Goal: Information Seeking & Learning: Understand process/instructions

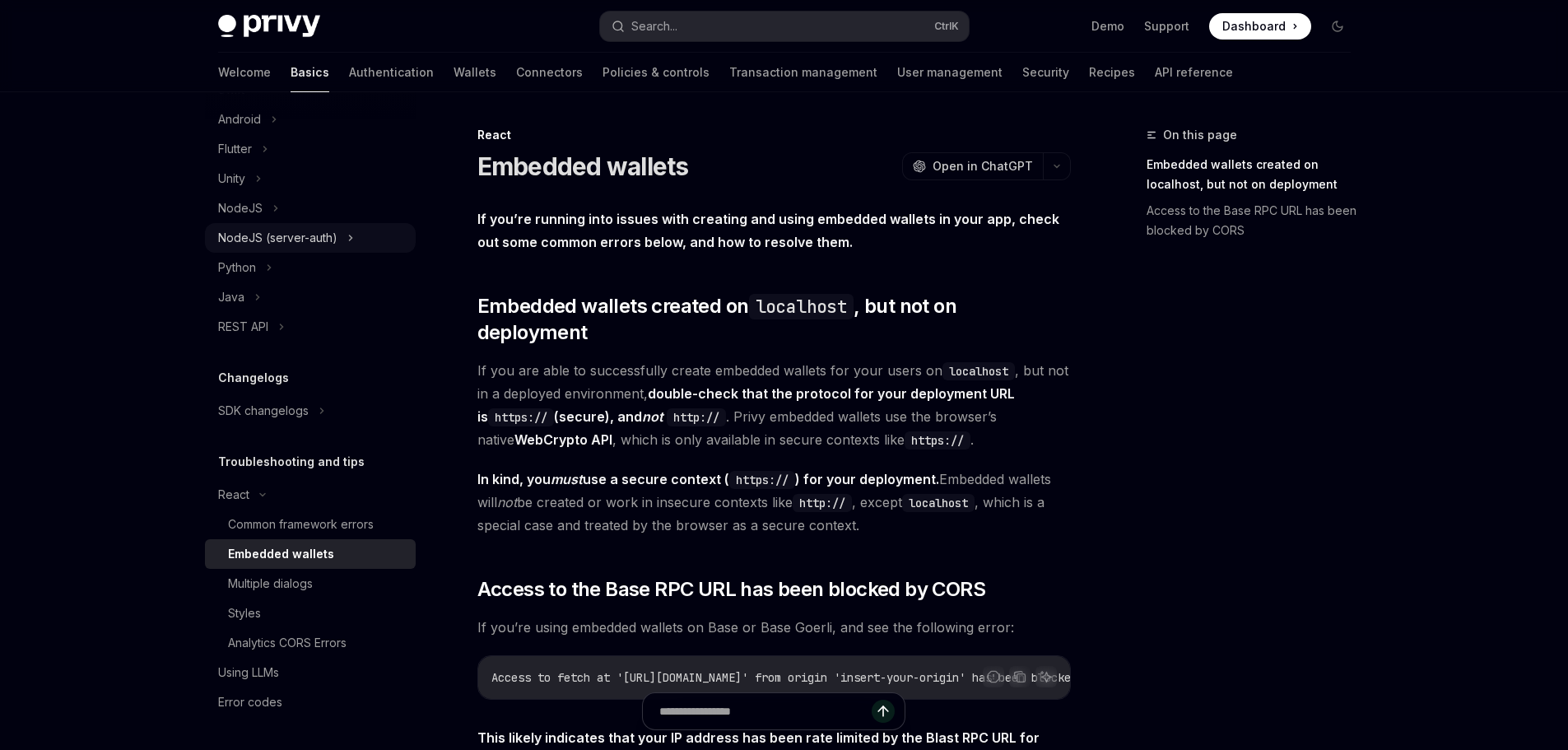
click at [354, 240] on div "NodeJS (server-auth)" at bounding box center [310, 238] width 211 height 30
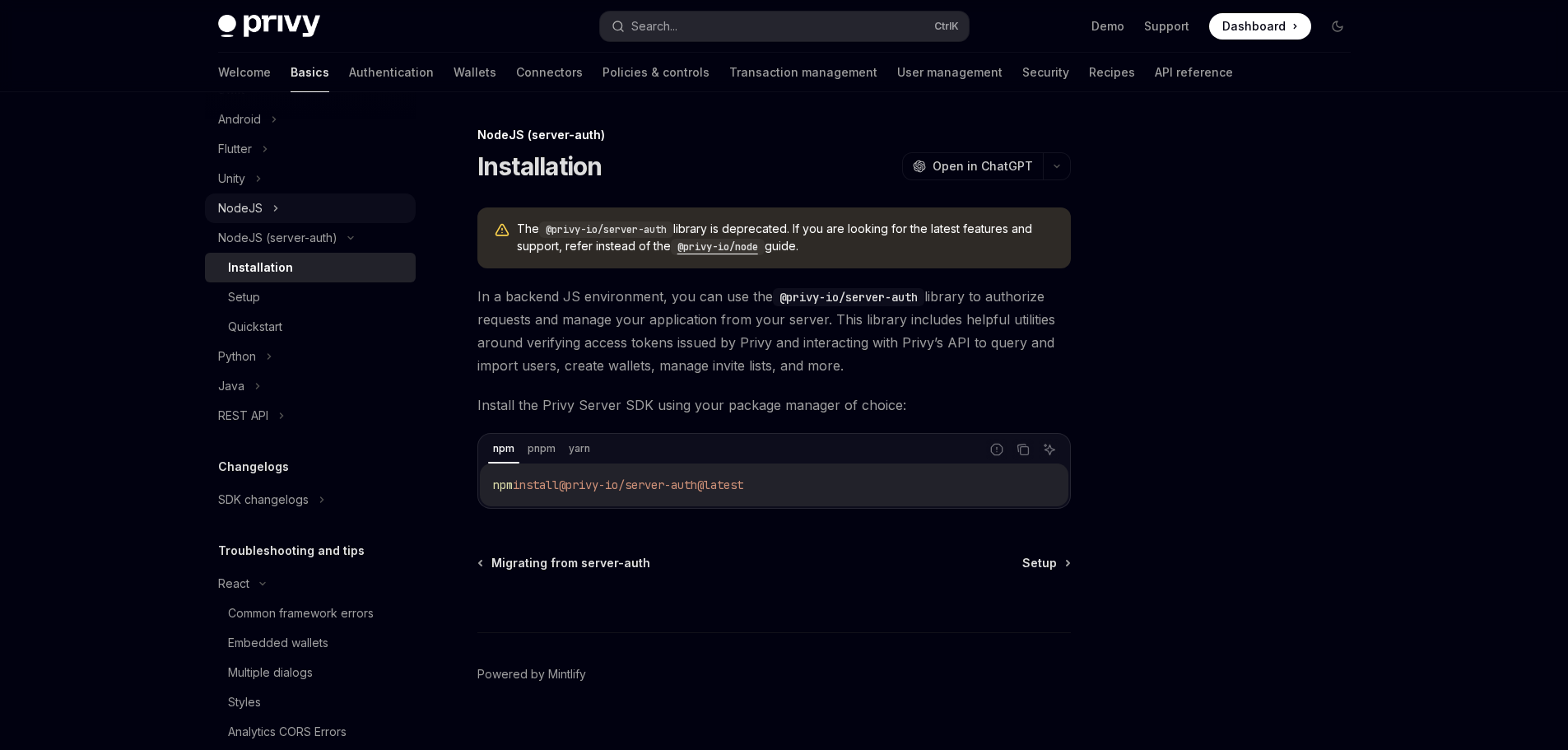
click at [313, 211] on div "NodeJS" at bounding box center [310, 208] width 211 height 30
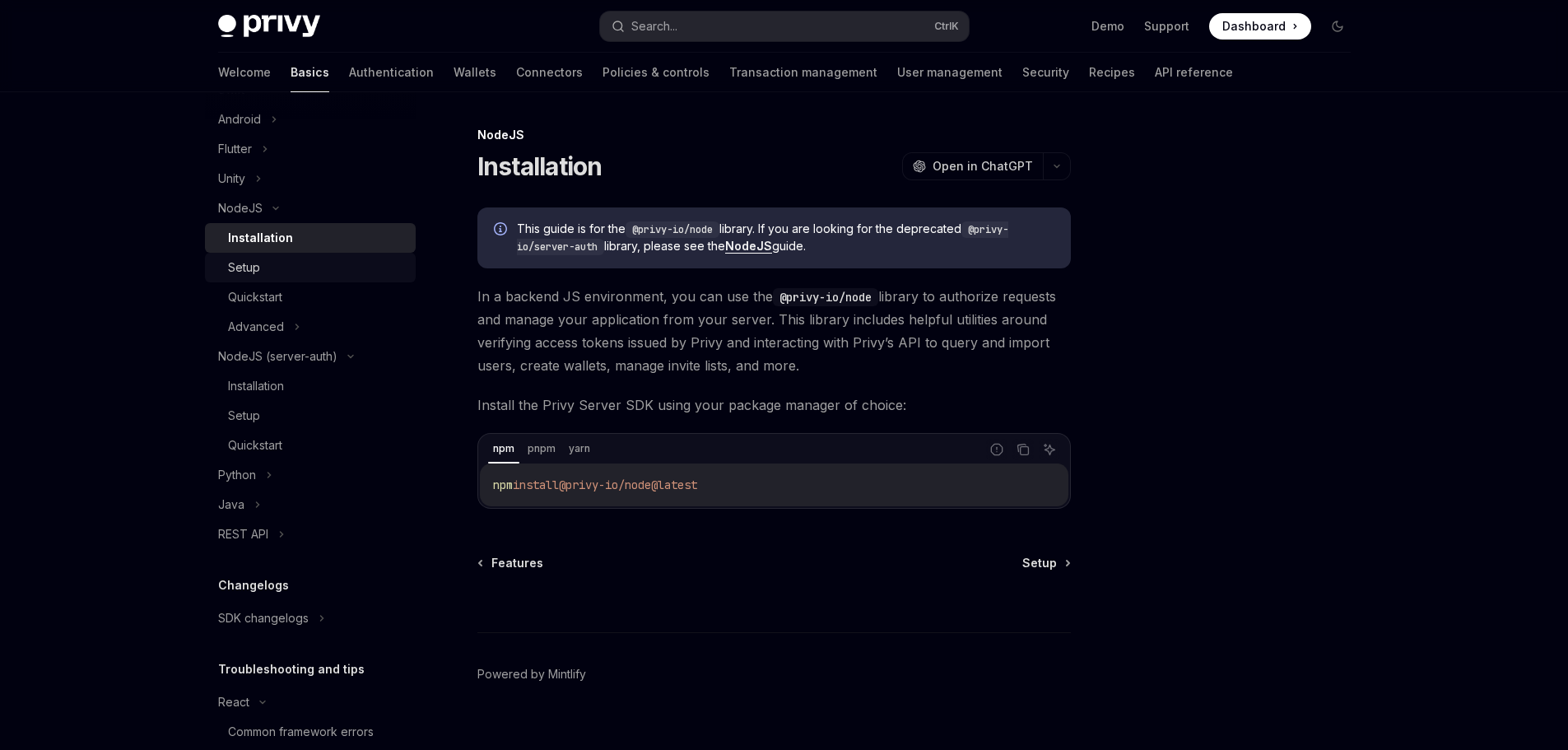
click at [307, 273] on div "Setup" at bounding box center [317, 267] width 177 height 20
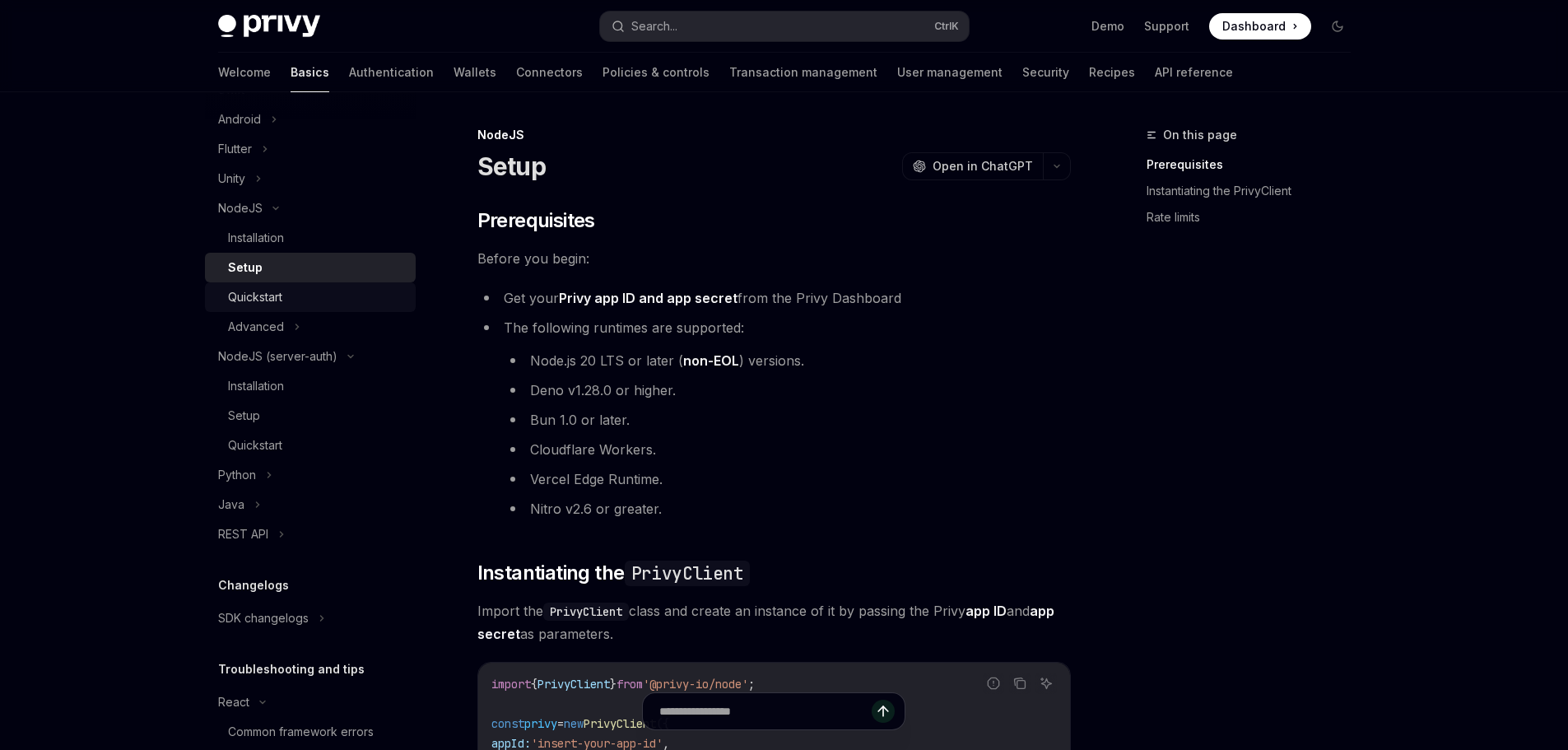
click at [332, 301] on div "Quickstart" at bounding box center [317, 297] width 177 height 20
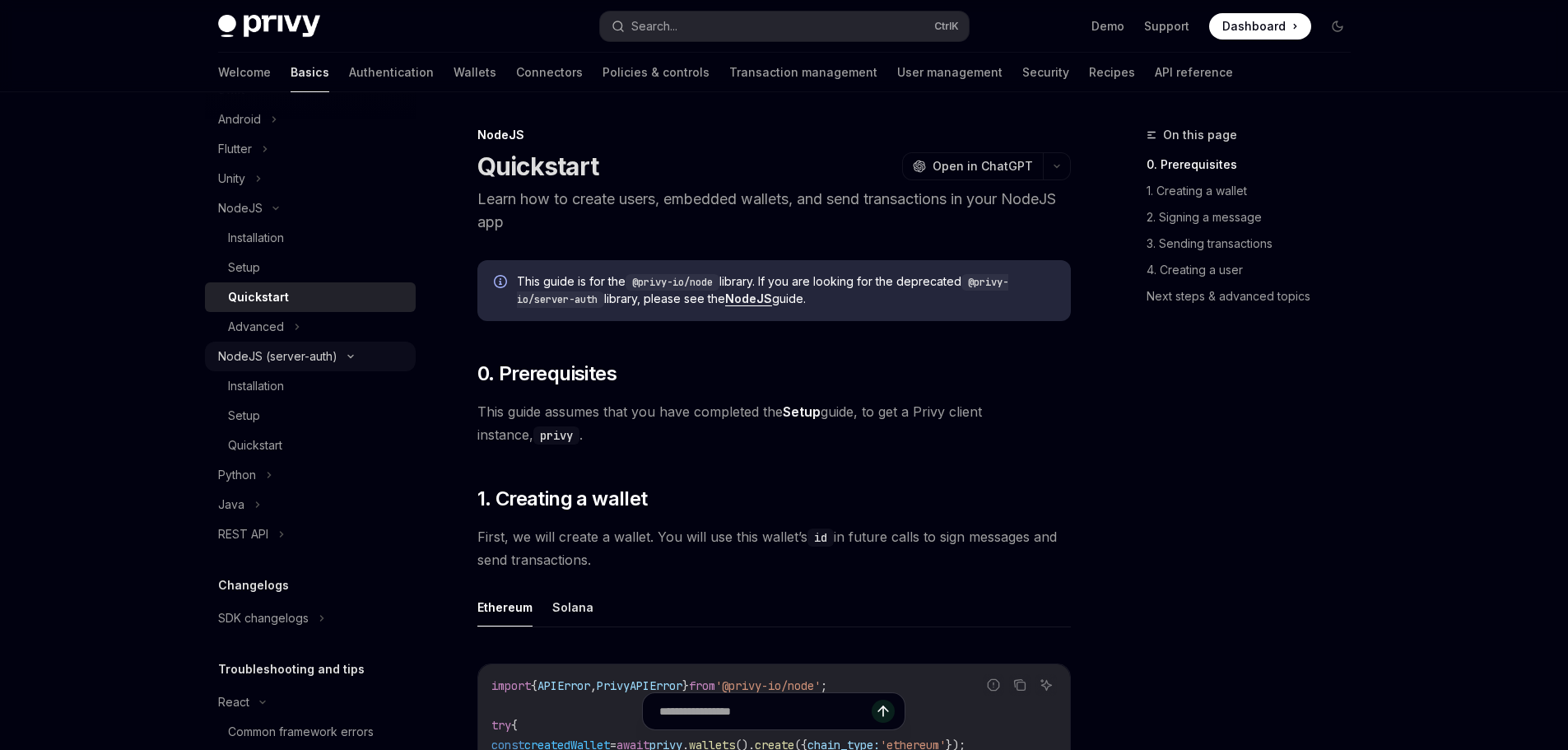
click at [315, 353] on div "NodeJS (server-auth)" at bounding box center [278, 356] width 120 height 20
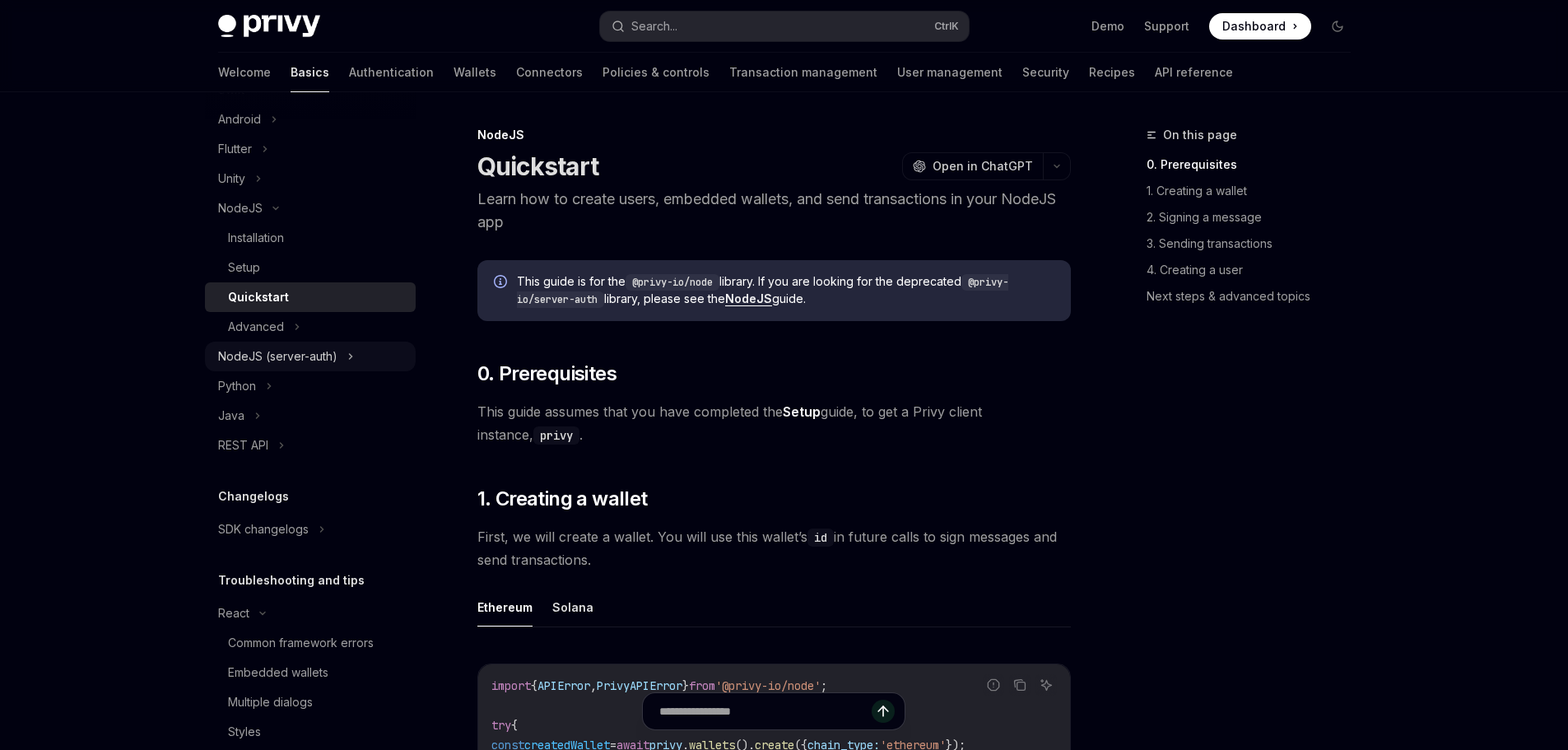
click at [321, 351] on div "NodeJS (server-auth)" at bounding box center [278, 356] width 120 height 20
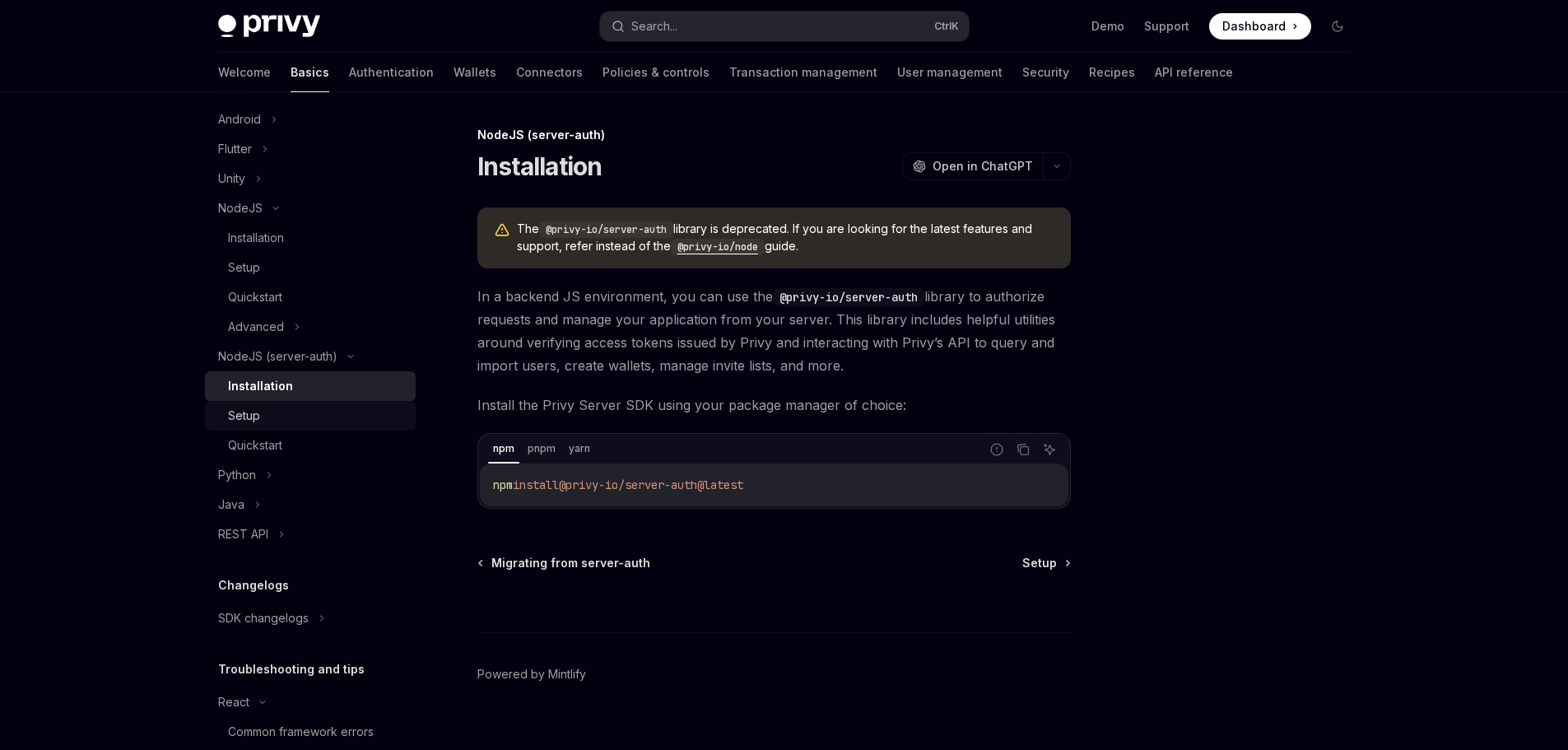
click at [318, 413] on div "Setup" at bounding box center [317, 415] width 177 height 20
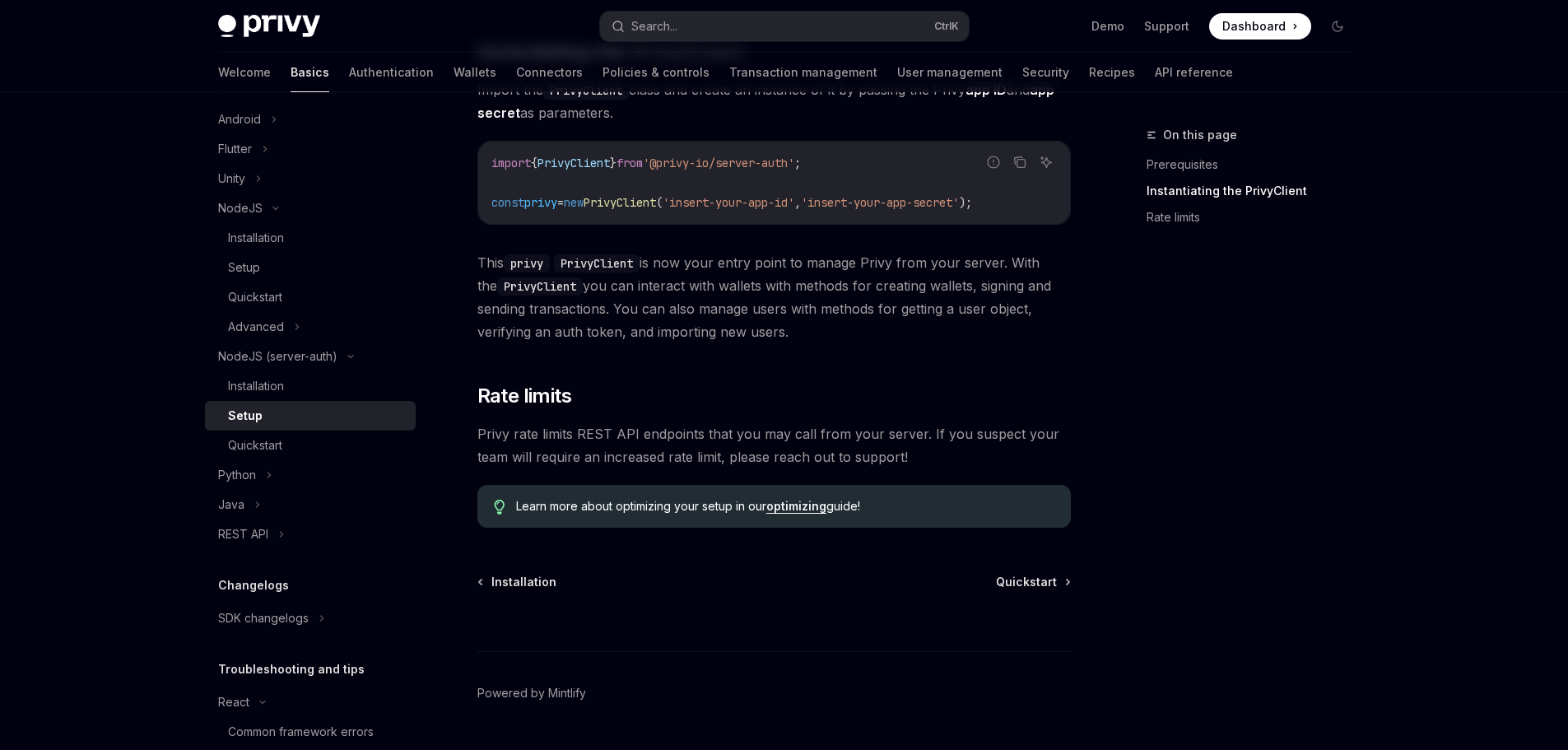
scroll to position [484, 0]
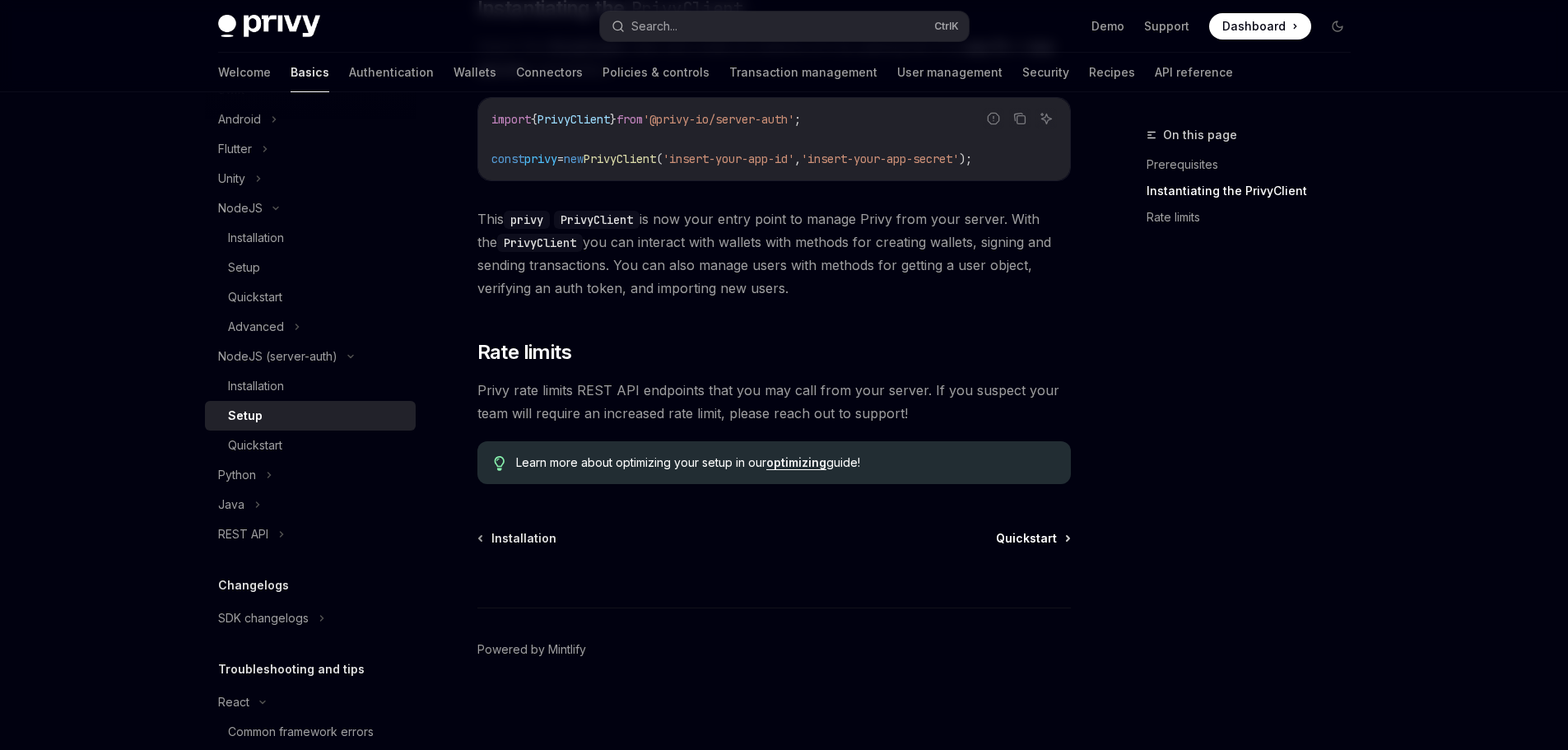
click at [1035, 541] on span "Quickstart" at bounding box center [1025, 539] width 61 height 17
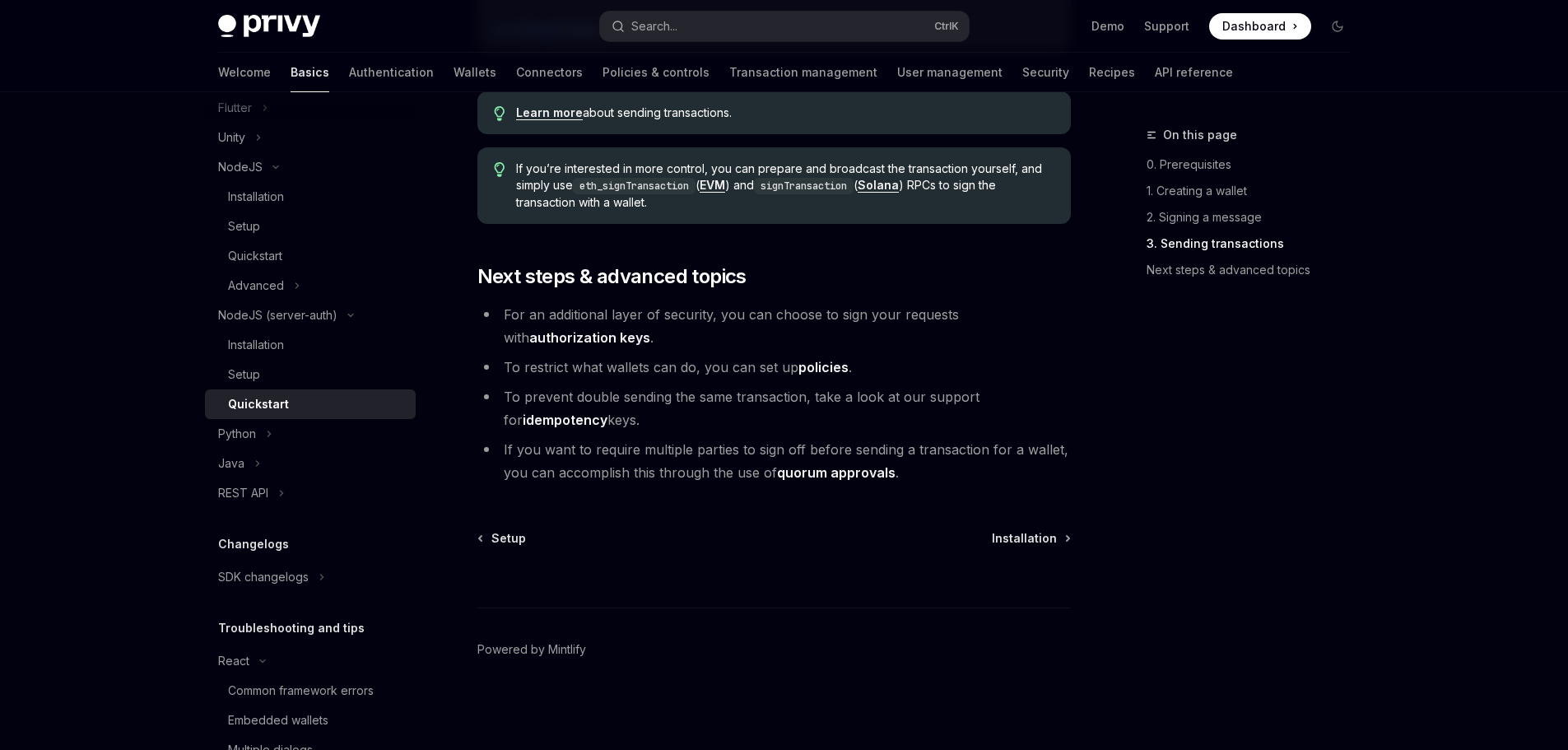
scroll to position [511, 0]
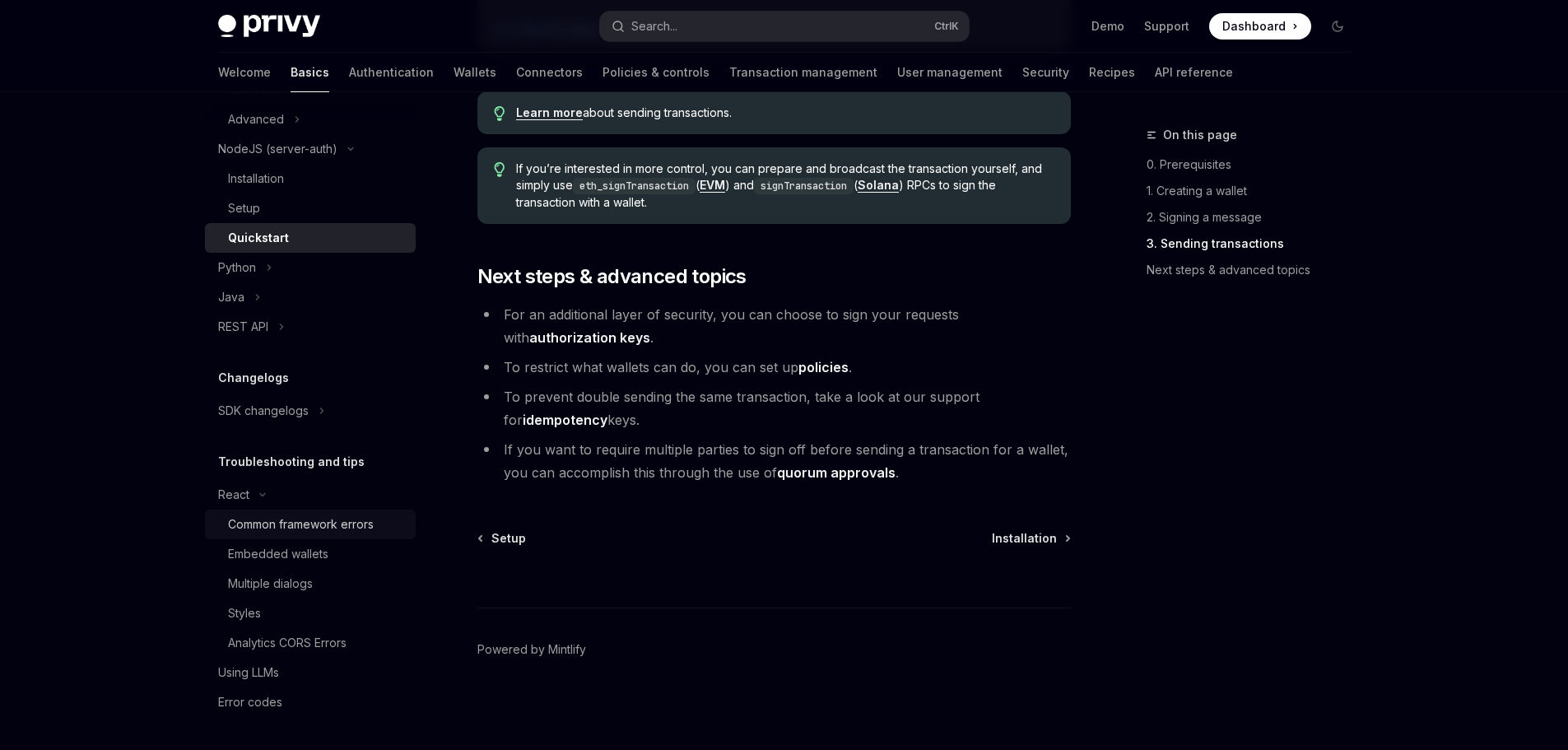
click at [357, 529] on div "Common framework errors" at bounding box center [301, 524] width 146 height 20
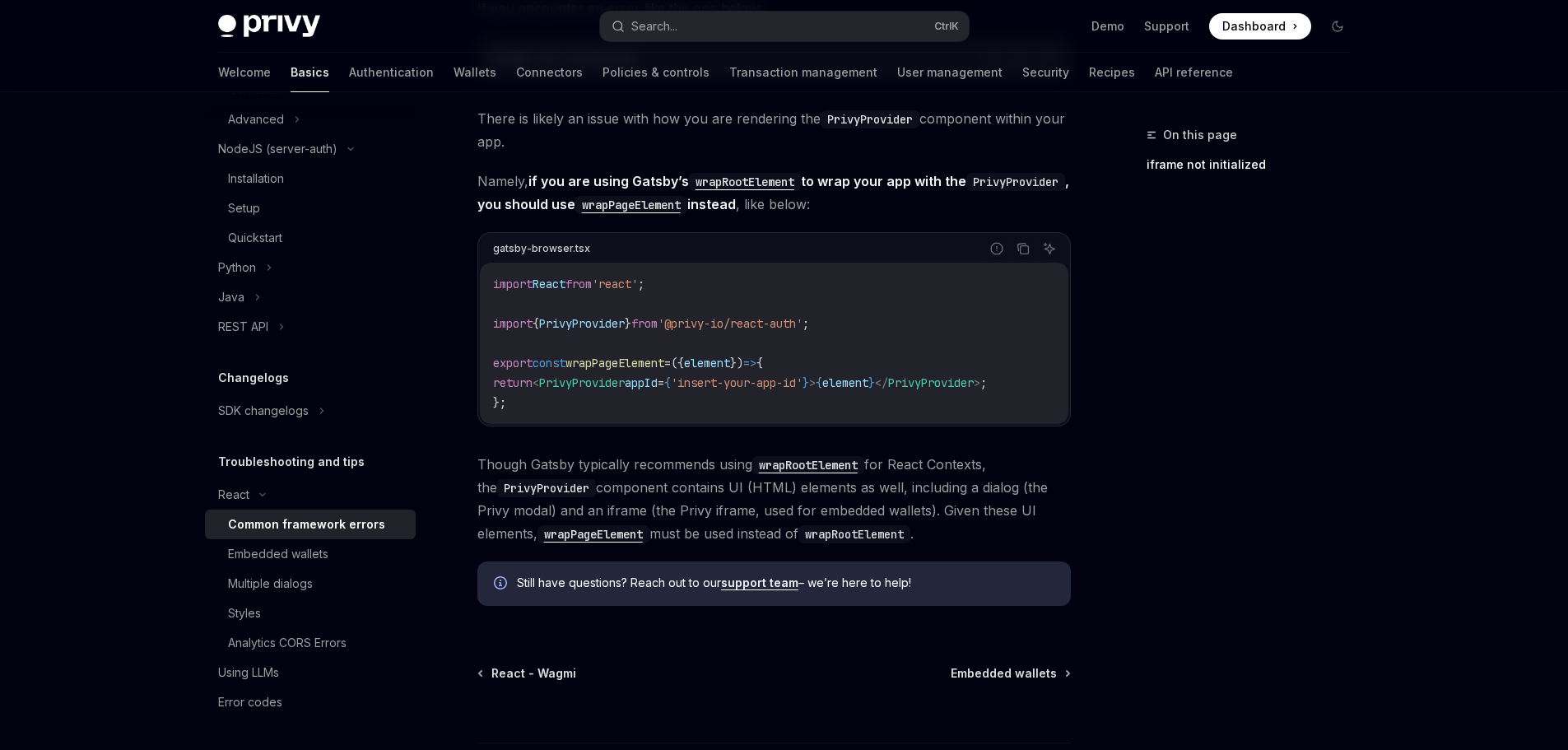
scroll to position [352, 0]
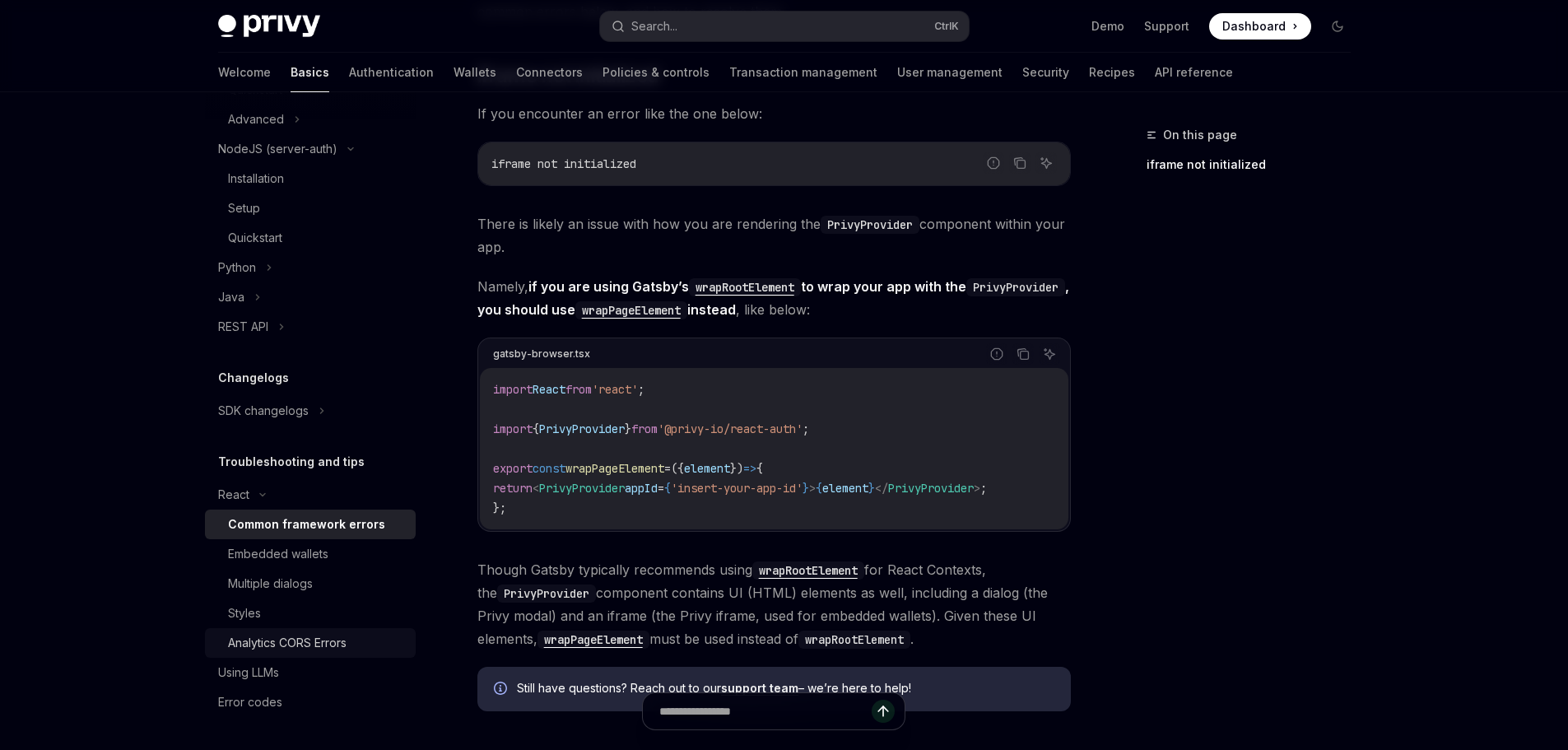
click at [313, 642] on div "Analytics CORS Errors" at bounding box center [287, 643] width 119 height 20
type textarea "*"
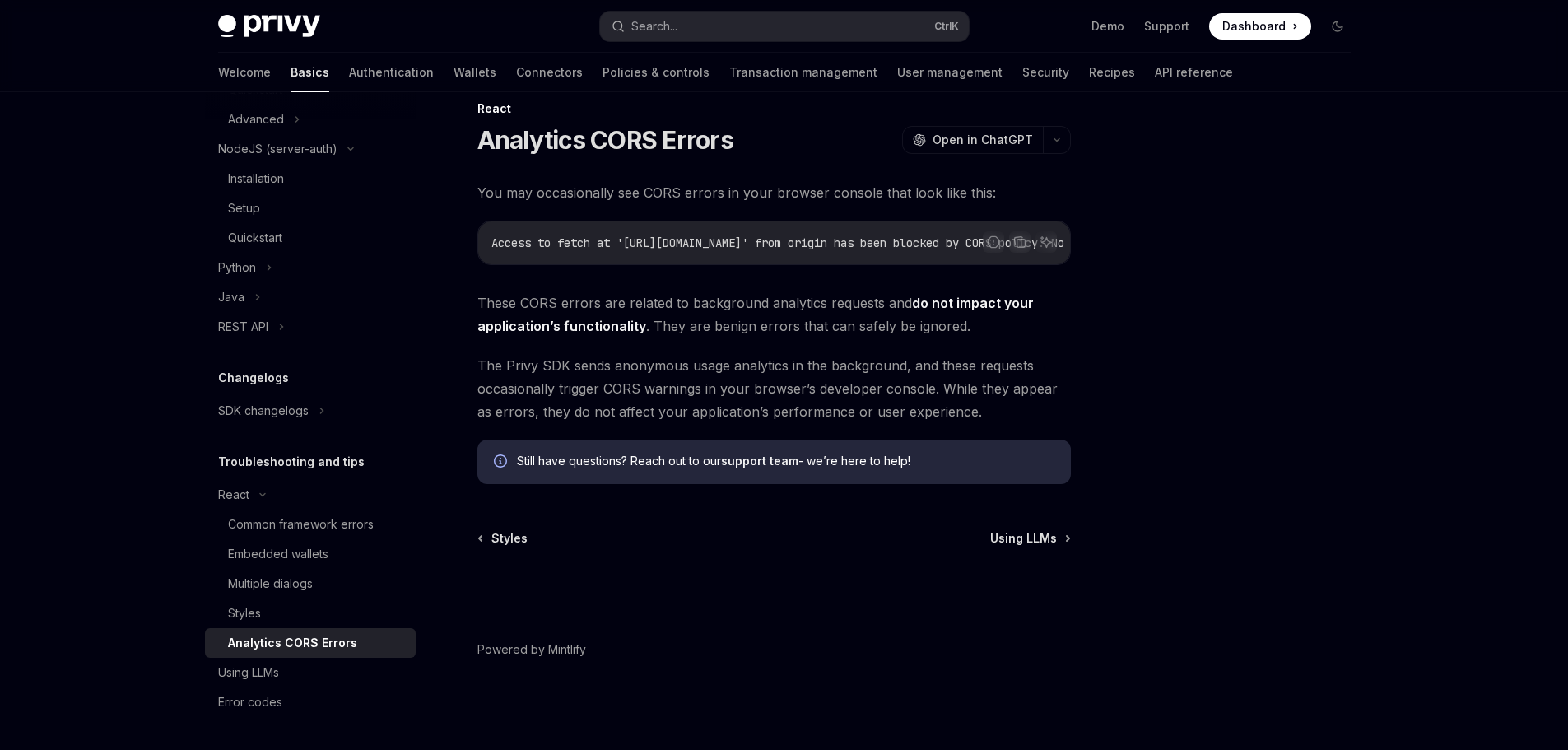
scroll to position [33, 0]
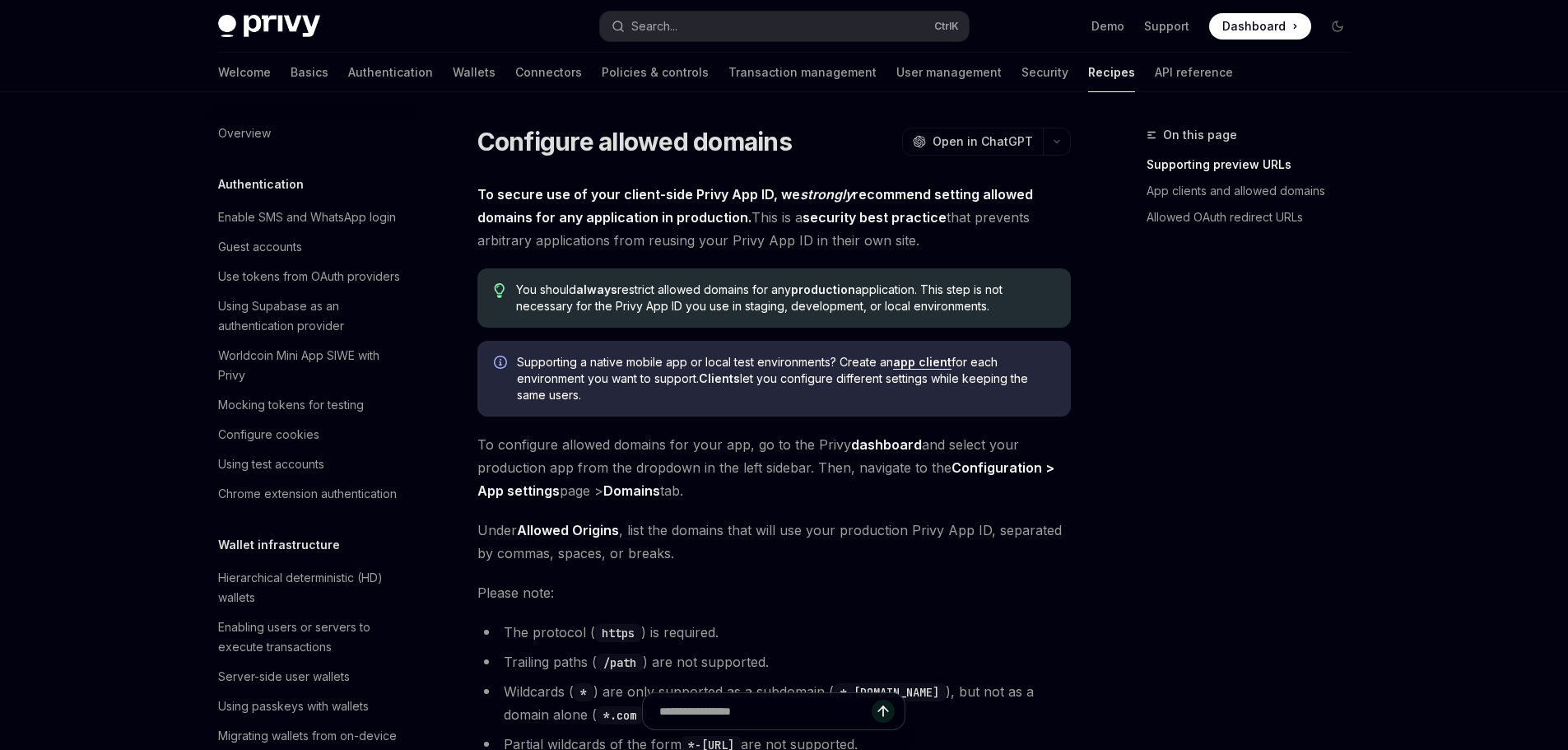
click at [837, 541] on span "Under Allowed Origins , list the domains that will use your production Privy Ap…" at bounding box center [773, 541] width 593 height 46
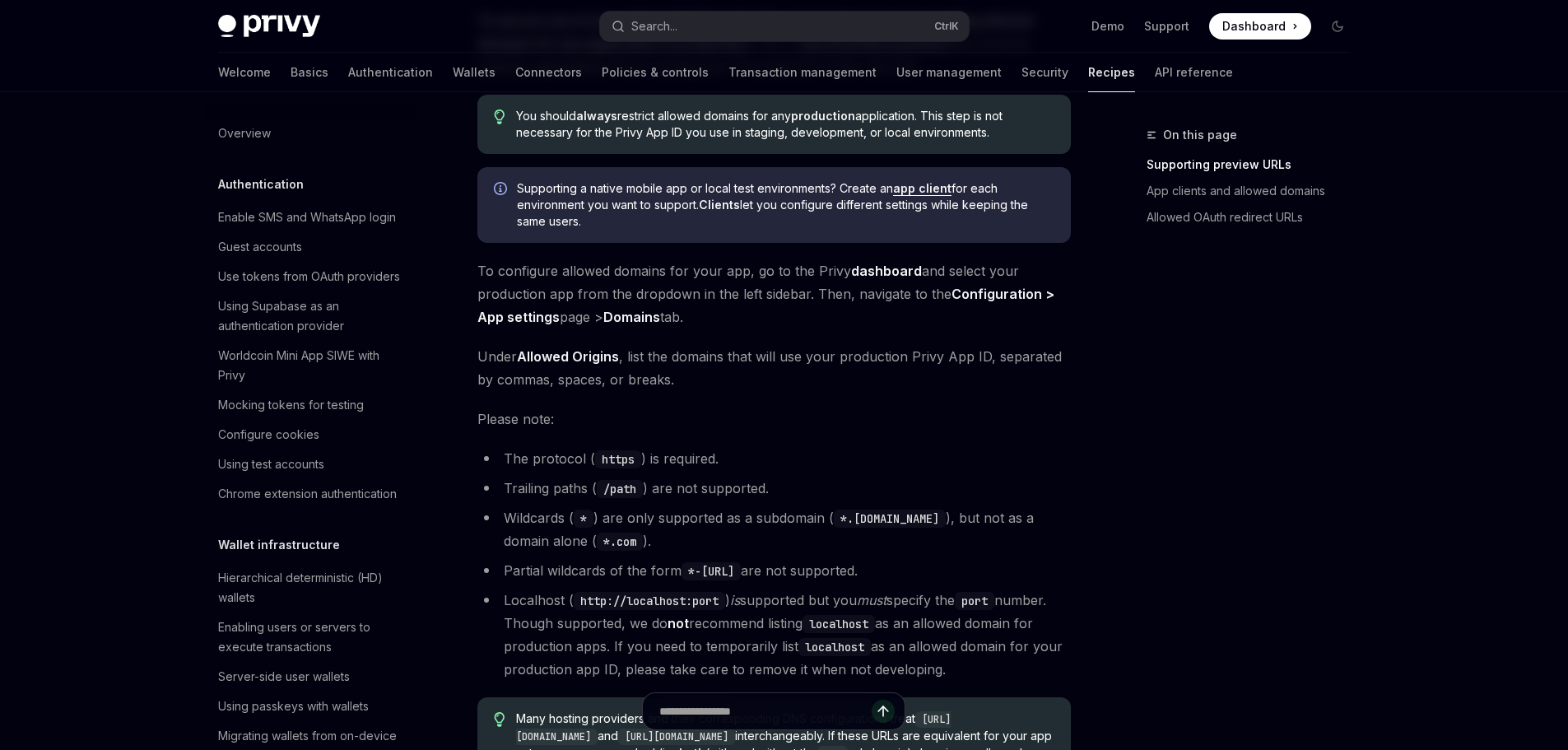
scroll to position [82, 0]
